Goal: Transaction & Acquisition: Book appointment/travel/reservation

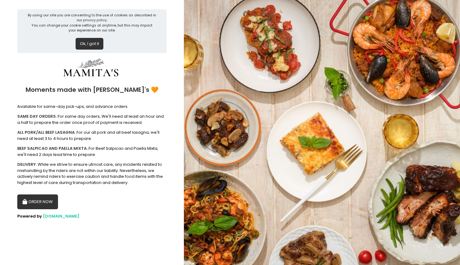
click at [49, 203] on button "ORDER NOW" at bounding box center [37, 202] width 41 height 15
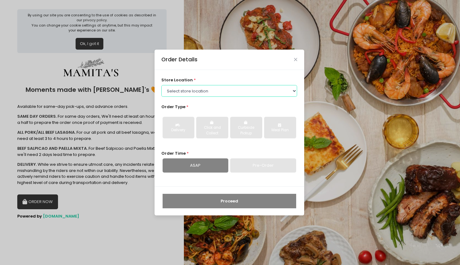
click at [247, 86] on select "Select store location Mamitas PH - [GEOGRAPHIC_DATA] Mamitas PH - [GEOGRAPHIC_D…" at bounding box center [229, 91] width 136 height 12
select select "65ad40693dc37ee8b8129aca"
click at [161, 85] on select "Select store location Mamitas PH - [GEOGRAPHIC_DATA] Mamitas PH - [GEOGRAPHIC_D…" at bounding box center [229, 91] width 136 height 12
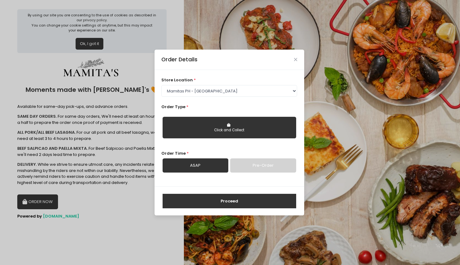
click at [264, 169] on link "Pre-Order" at bounding box center [263, 166] width 66 height 14
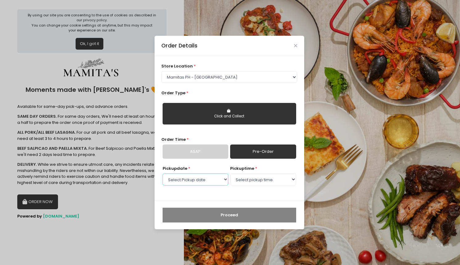
click at [194, 177] on select "Select Pickup date [DATE] [DATE] [DATE] [DATE] [DATE] [DATE] [DATE] [DATE] [DAT…" at bounding box center [196, 180] width 66 height 12
select select "[DATE]"
click at [163, 174] on select "Select Pickup date [DATE] [DATE] [DATE] [DATE] [DATE] [DATE] [DATE] [DATE] [DAT…" at bounding box center [196, 180] width 66 height 12
click at [263, 182] on select "Select pickup time 09:00 AM - 09:30 AM 09:30 AM - 10:00 AM 10:00 AM - 10:30 AM …" at bounding box center [263, 180] width 66 height 12
select select "10:00"
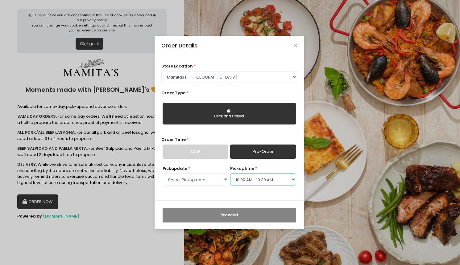
click at [230, 174] on select "Select pickup time 09:00 AM - 09:30 AM 09:30 AM - 10:00 AM 10:00 AM - 10:30 AM …" at bounding box center [263, 180] width 66 height 12
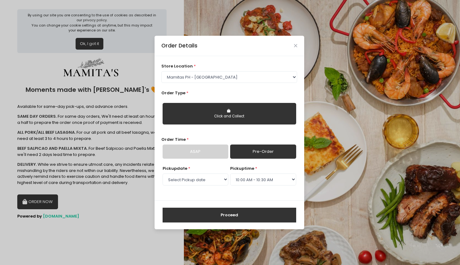
click at [225, 214] on button "Proceed" at bounding box center [230, 215] width 134 height 15
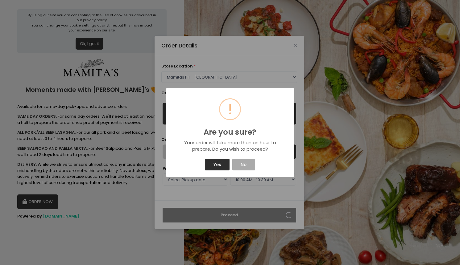
click at [214, 163] on button "Yes" at bounding box center [217, 165] width 25 height 12
